Goal: Information Seeking & Learning: Learn about a topic

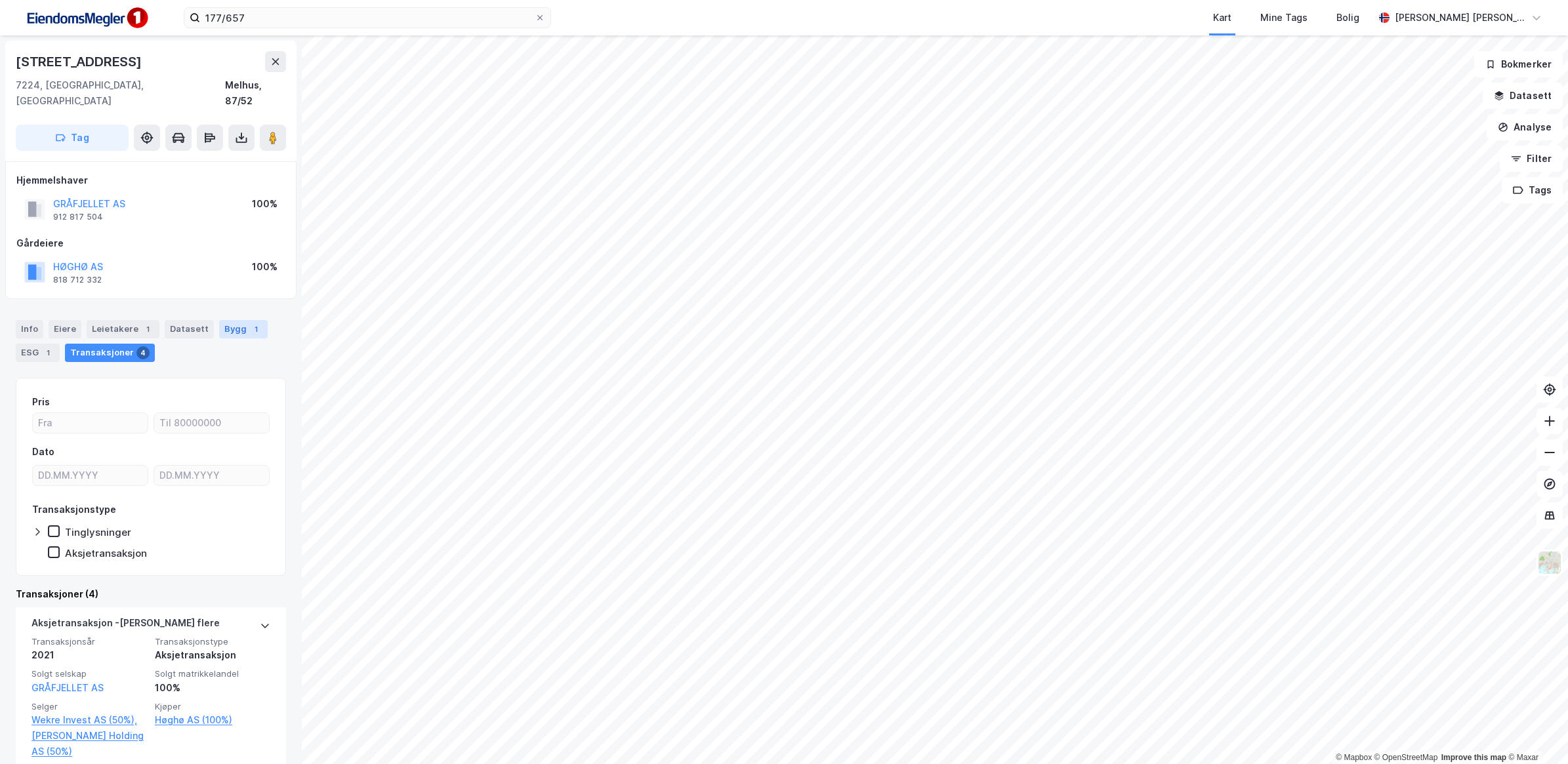
click at [228, 320] on div "Bygg 1" at bounding box center [243, 329] width 48 height 18
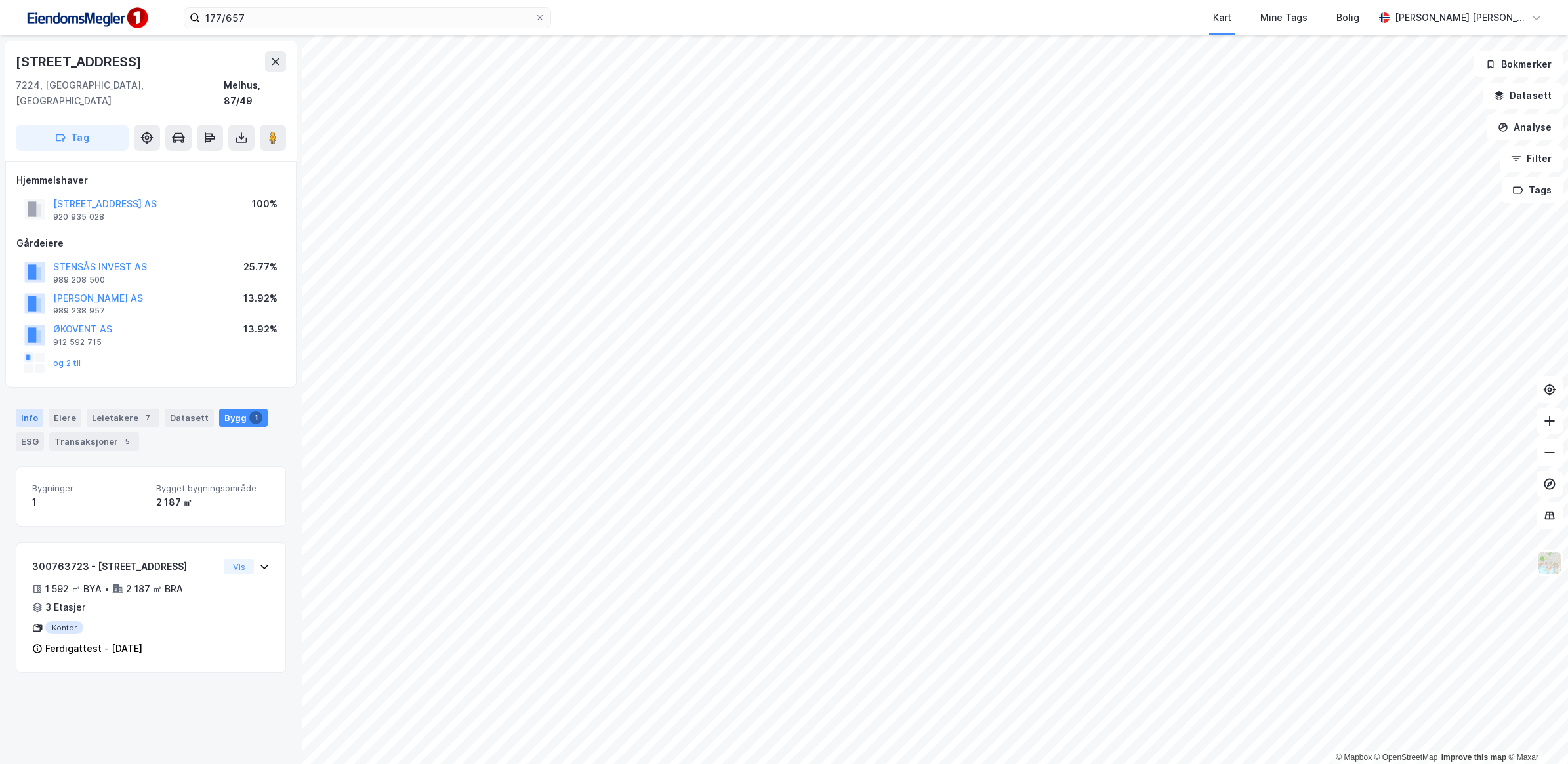
click at [23, 410] on div "Info" at bounding box center [29, 418] width 28 height 18
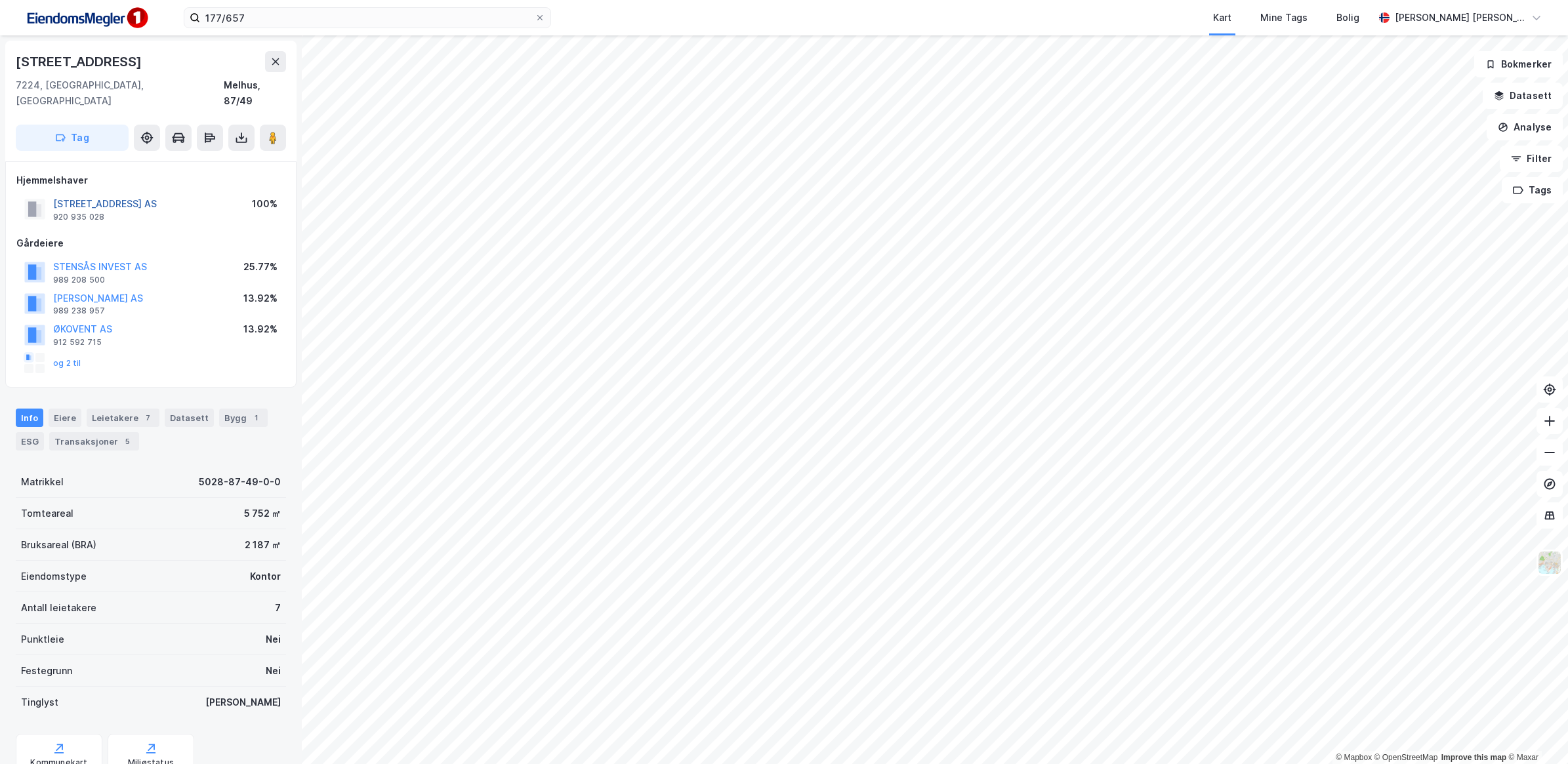
click at [0, 0] on button "[STREET_ADDRESS] AS" at bounding box center [0, 0] width 0 height 0
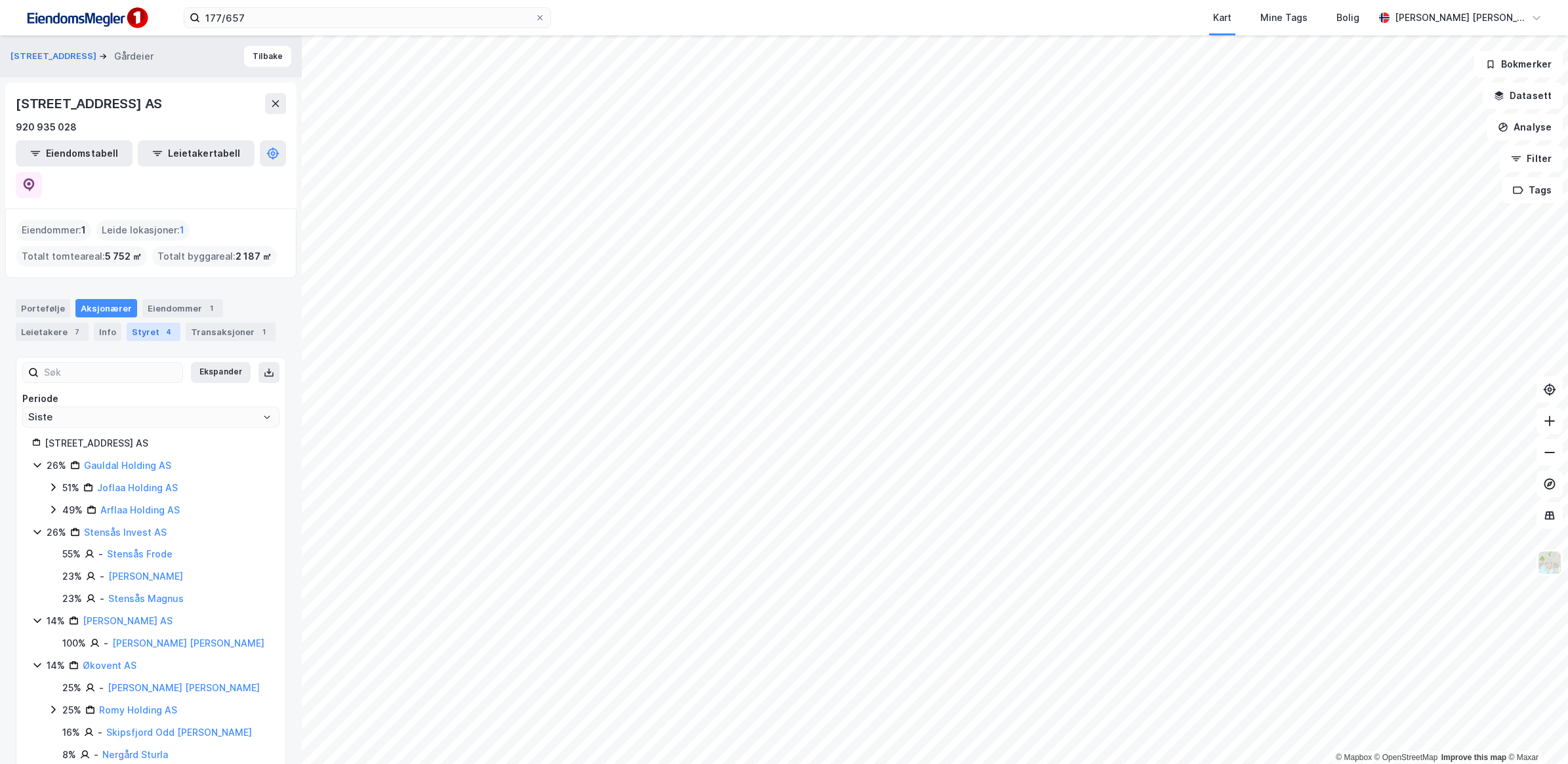
click at [162, 325] on div "4" at bounding box center [168, 331] width 13 height 13
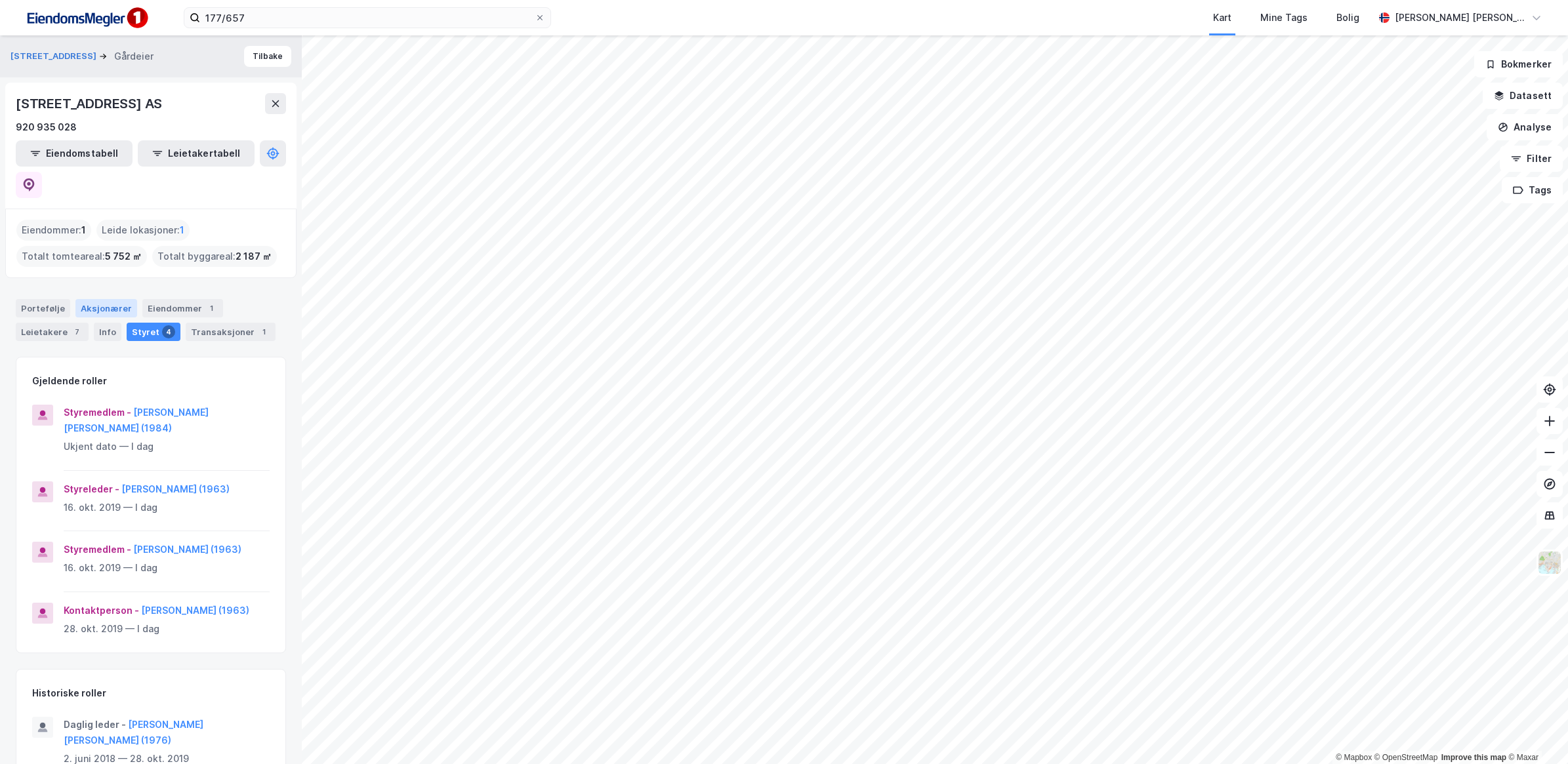
click at [112, 299] on div "Aksjonærer" at bounding box center [106, 308] width 62 height 18
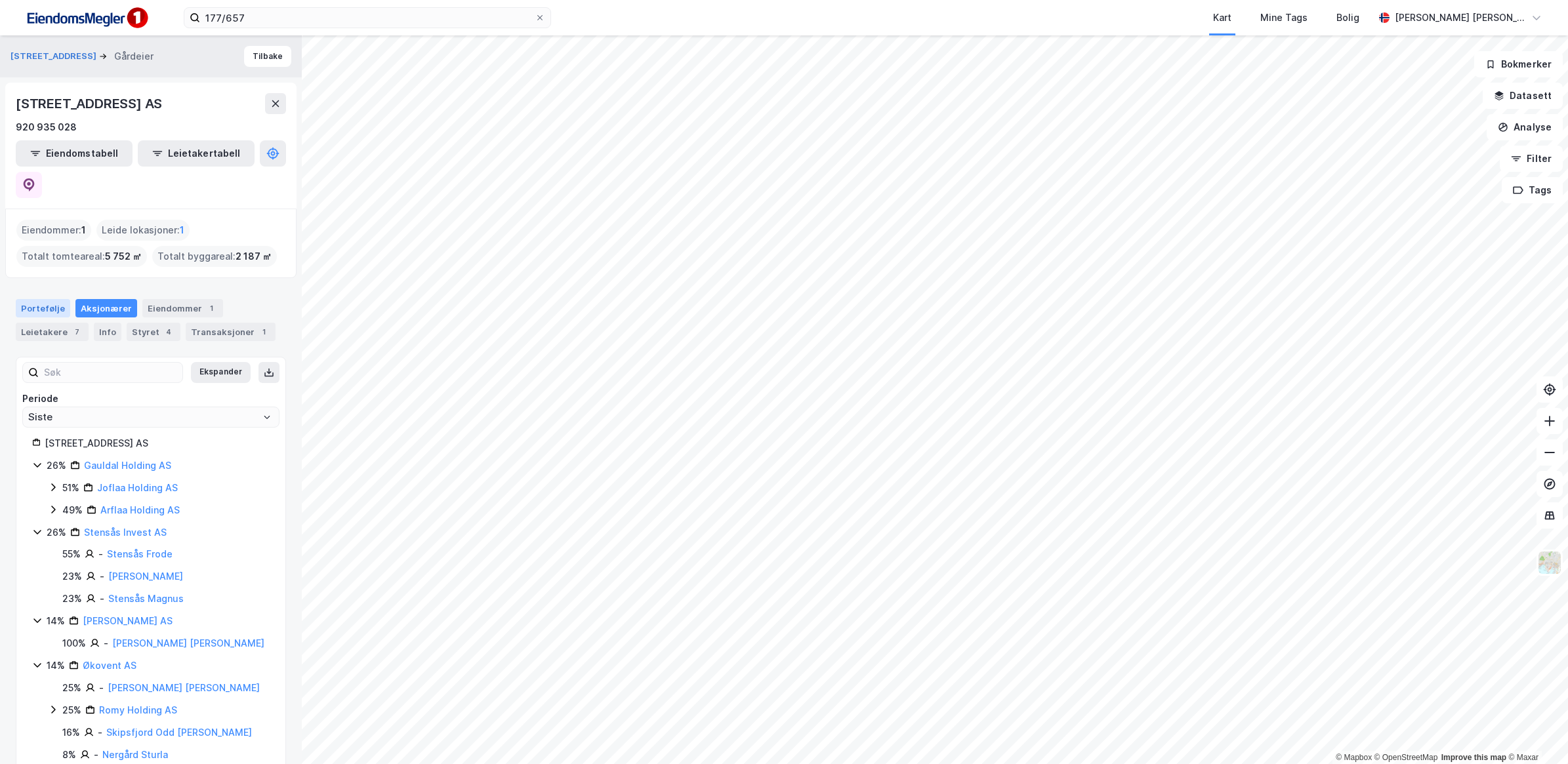
click at [50, 299] on div "Portefølje" at bounding box center [43, 308] width 55 height 18
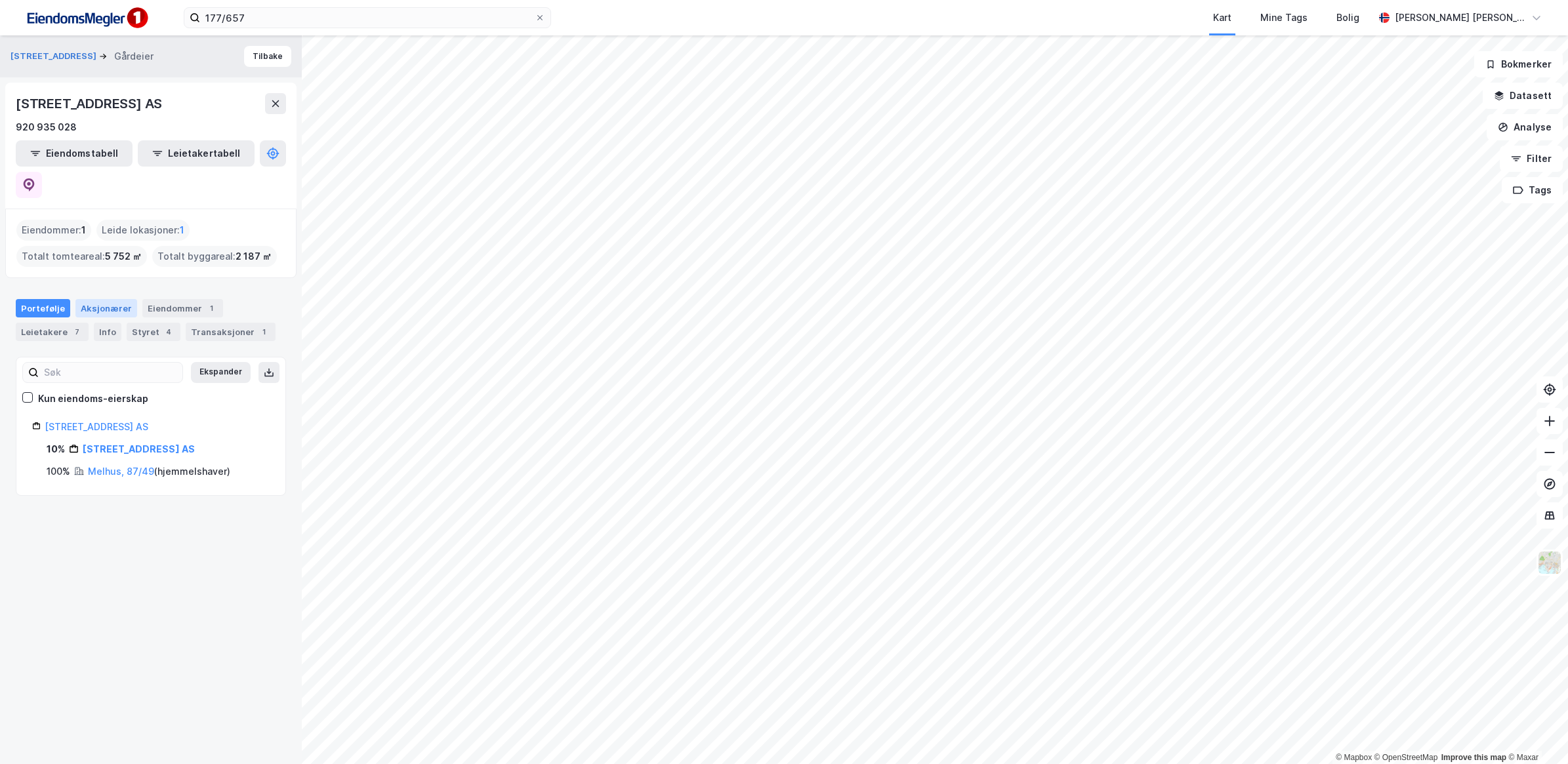
click at [99, 299] on div "Aksjonærer" at bounding box center [106, 308] width 62 height 18
